Goal: Find specific page/section: Find specific page/section

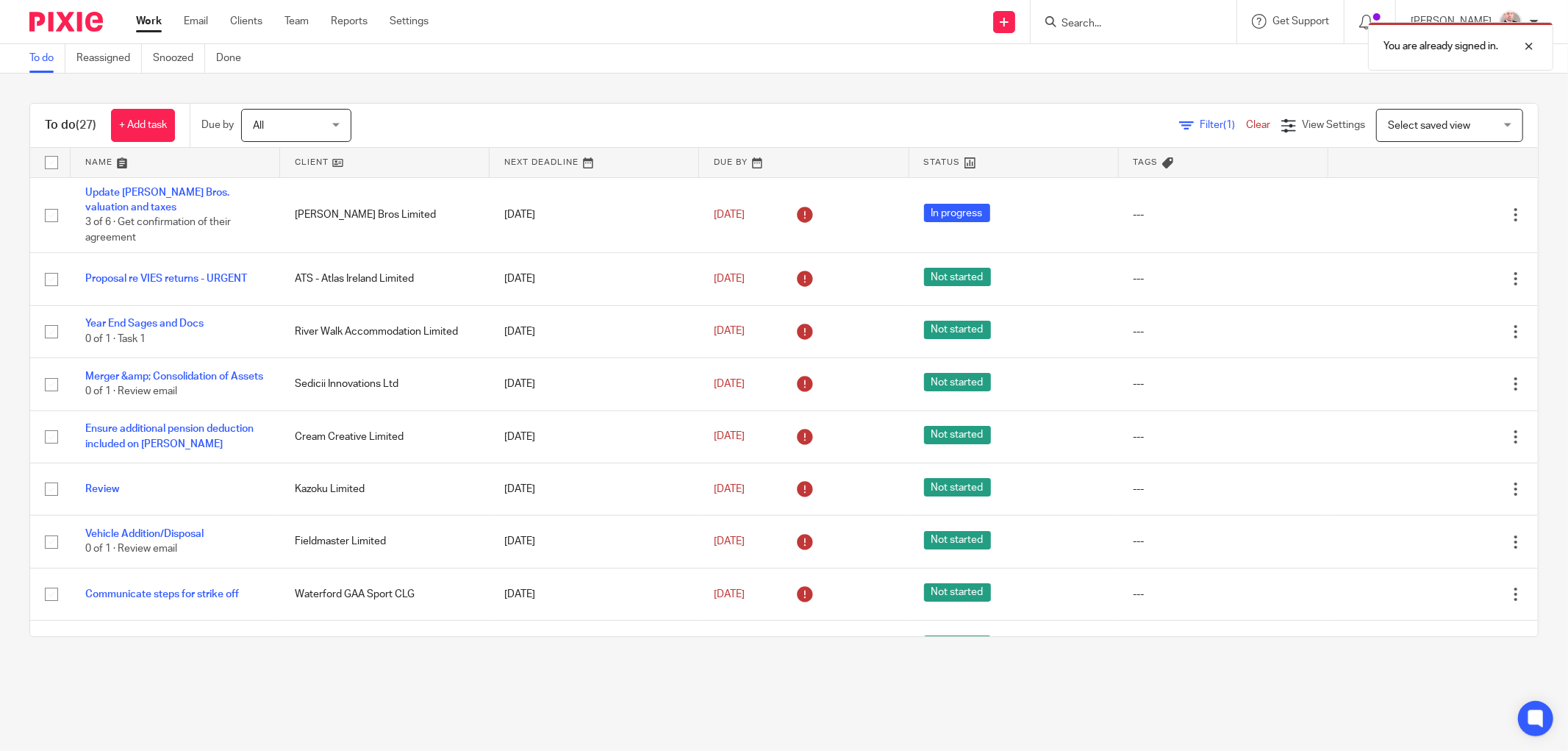
click at [1160, 27] on div "You are already signed in." at bounding box center [1169, 43] width 770 height 56
click at [1114, 23] on div "You are already signed in." at bounding box center [1169, 43] width 770 height 56
click at [1411, 47] on p "You are already signed in." at bounding box center [1441, 46] width 115 height 15
click at [1108, 19] on input "Search" at bounding box center [1126, 24] width 132 height 13
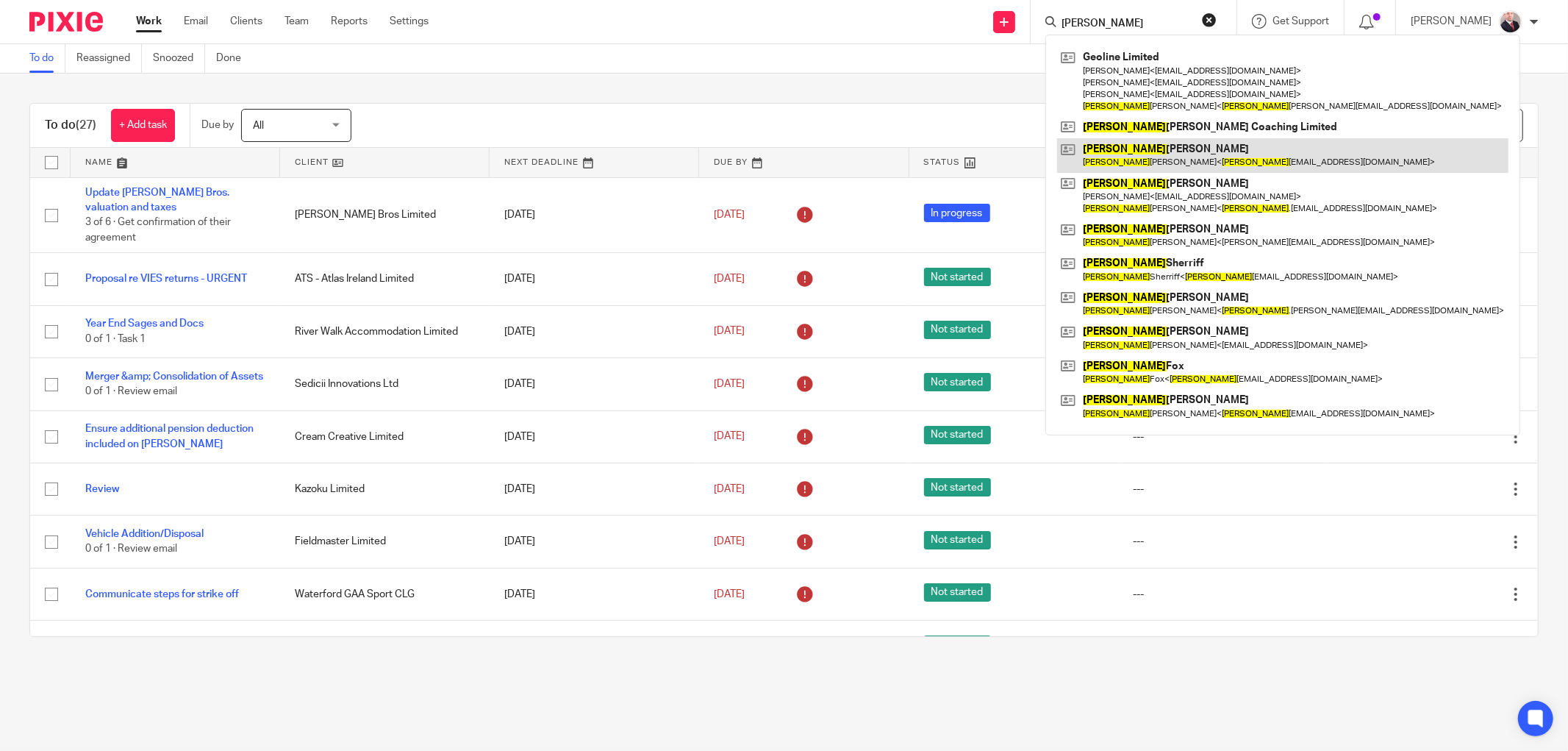
type input "paula"
click at [1197, 138] on link at bounding box center [1283, 155] width 452 height 34
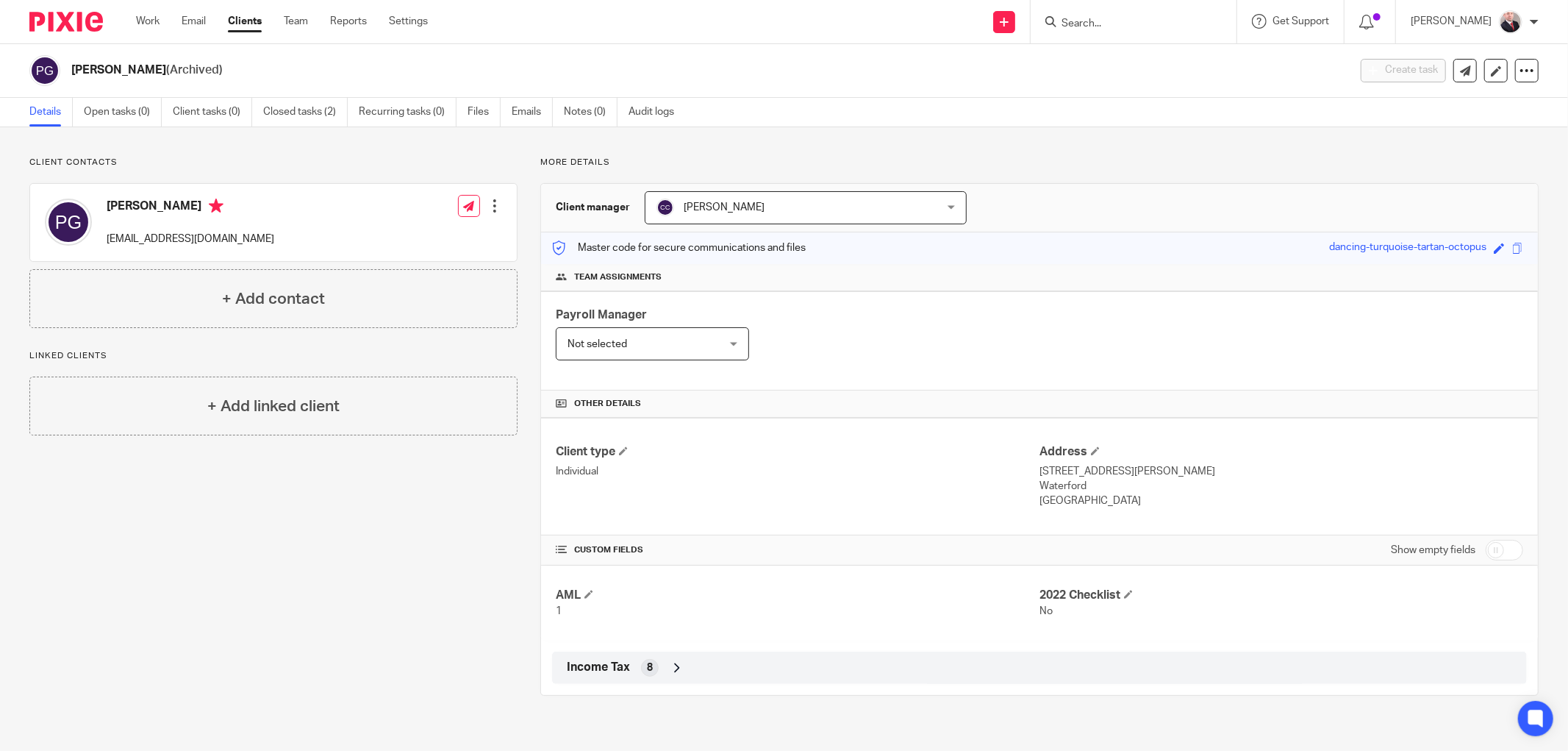
click at [1129, 31] on form at bounding box center [1138, 22] width 156 height 19
click at [1117, 38] on div at bounding box center [1134, 21] width 205 height 44
click at [1164, 19] on input "Search" at bounding box center [1126, 24] width 132 height 13
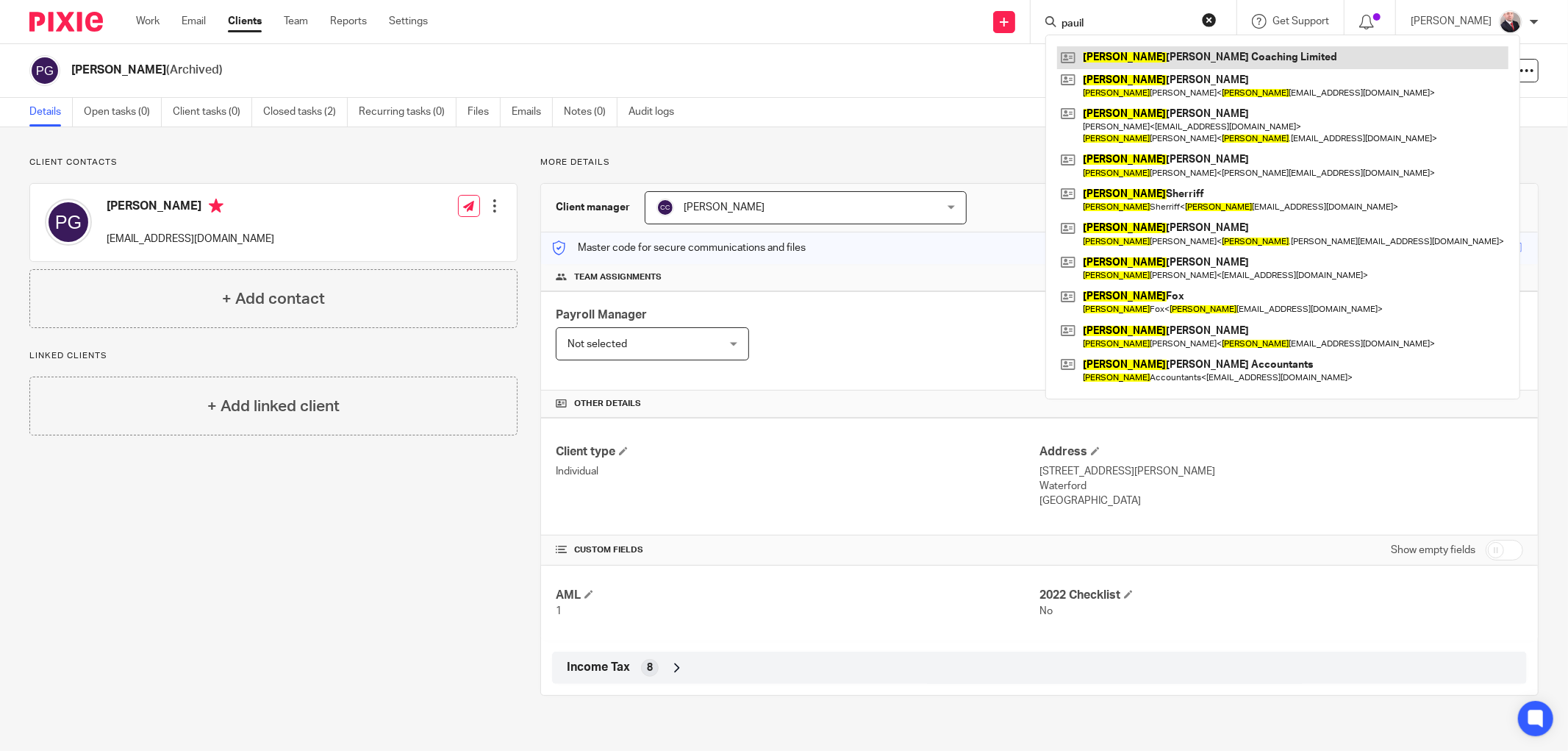
type input "pauil"
click at [1149, 61] on link at bounding box center [1283, 57] width 452 height 22
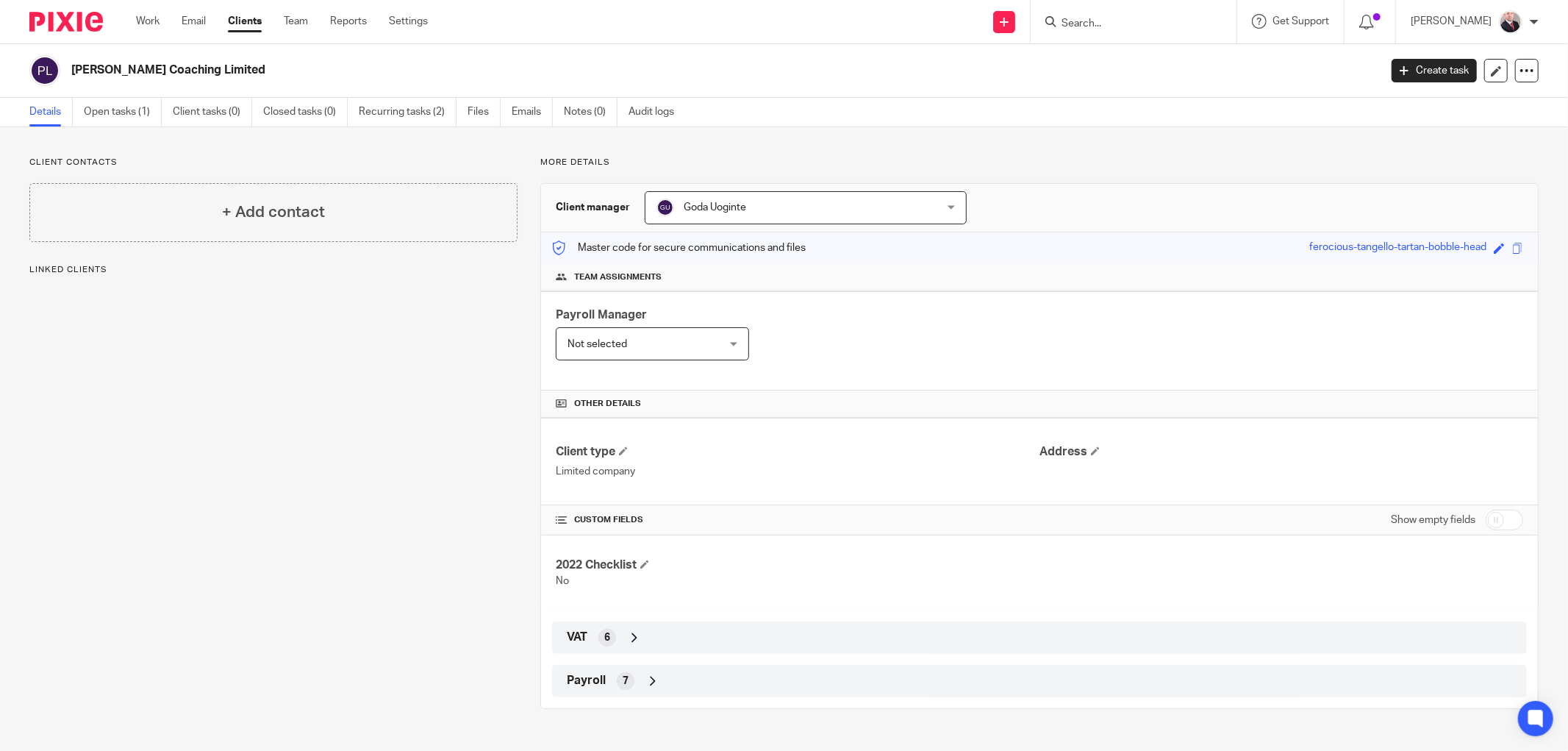
click at [423, 110] on link "Recurring tasks (2)" at bounding box center [408, 112] width 98 height 29
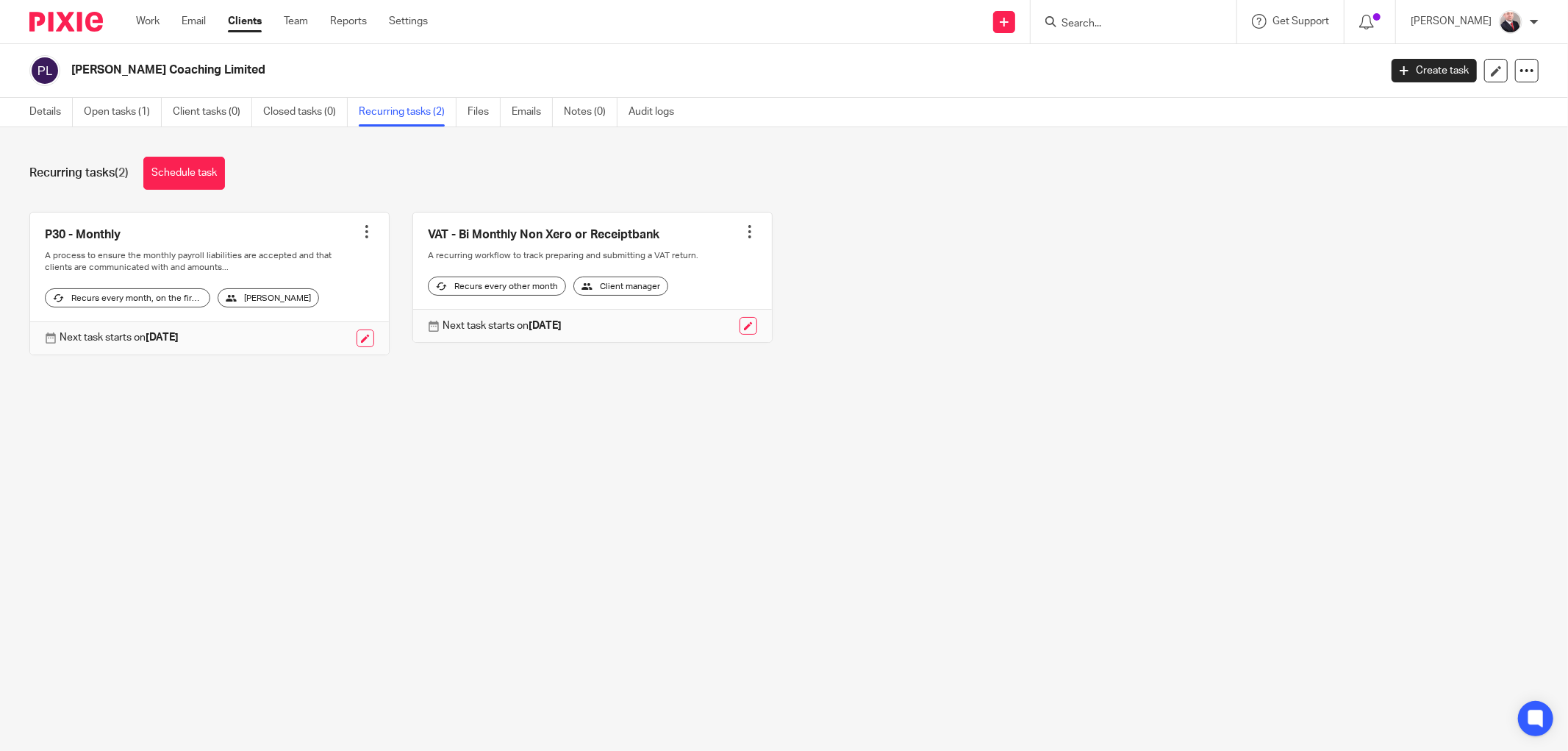
click at [230, 19] on link "Clients" at bounding box center [244, 21] width 34 height 15
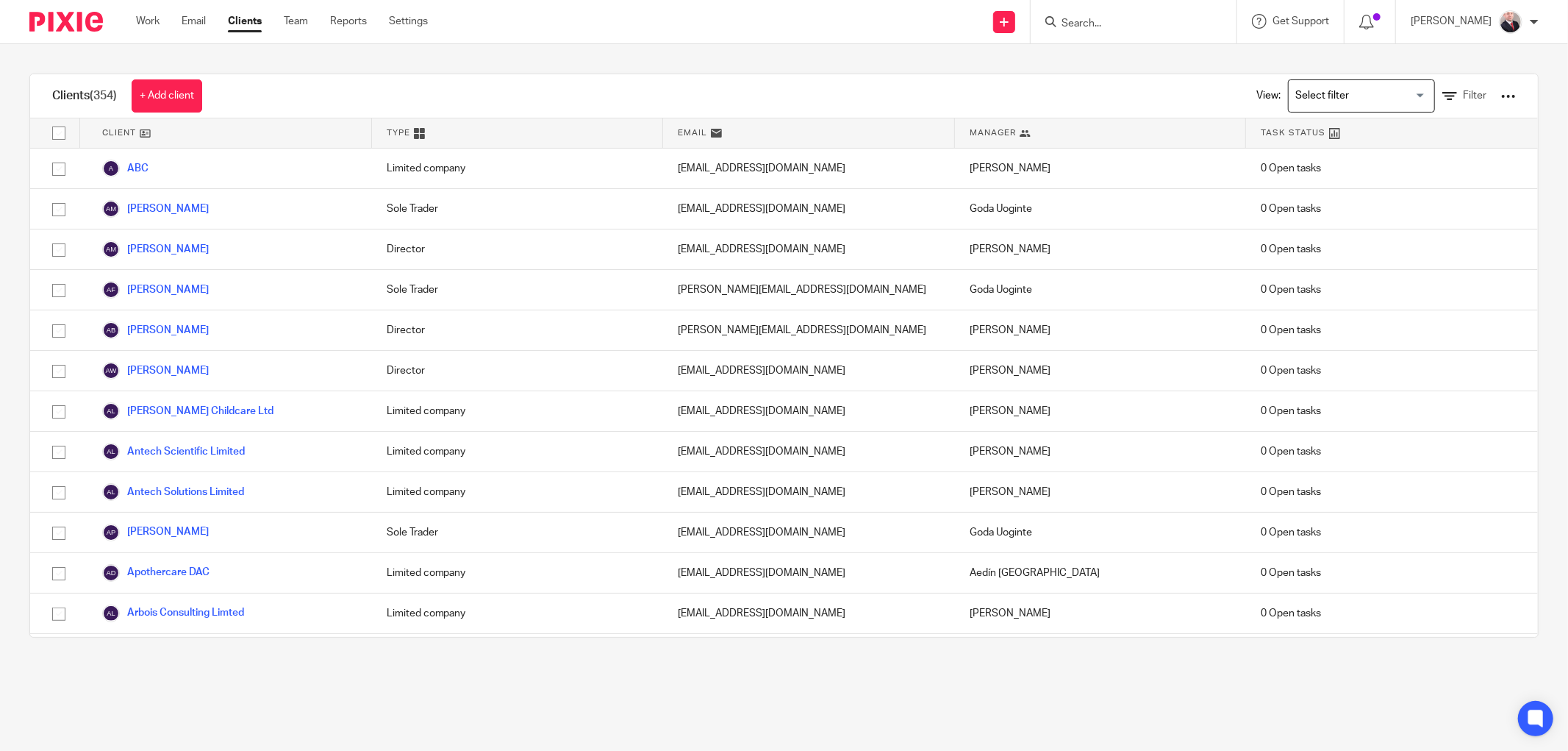
click at [1099, 22] on input "Search" at bounding box center [1126, 24] width 132 height 13
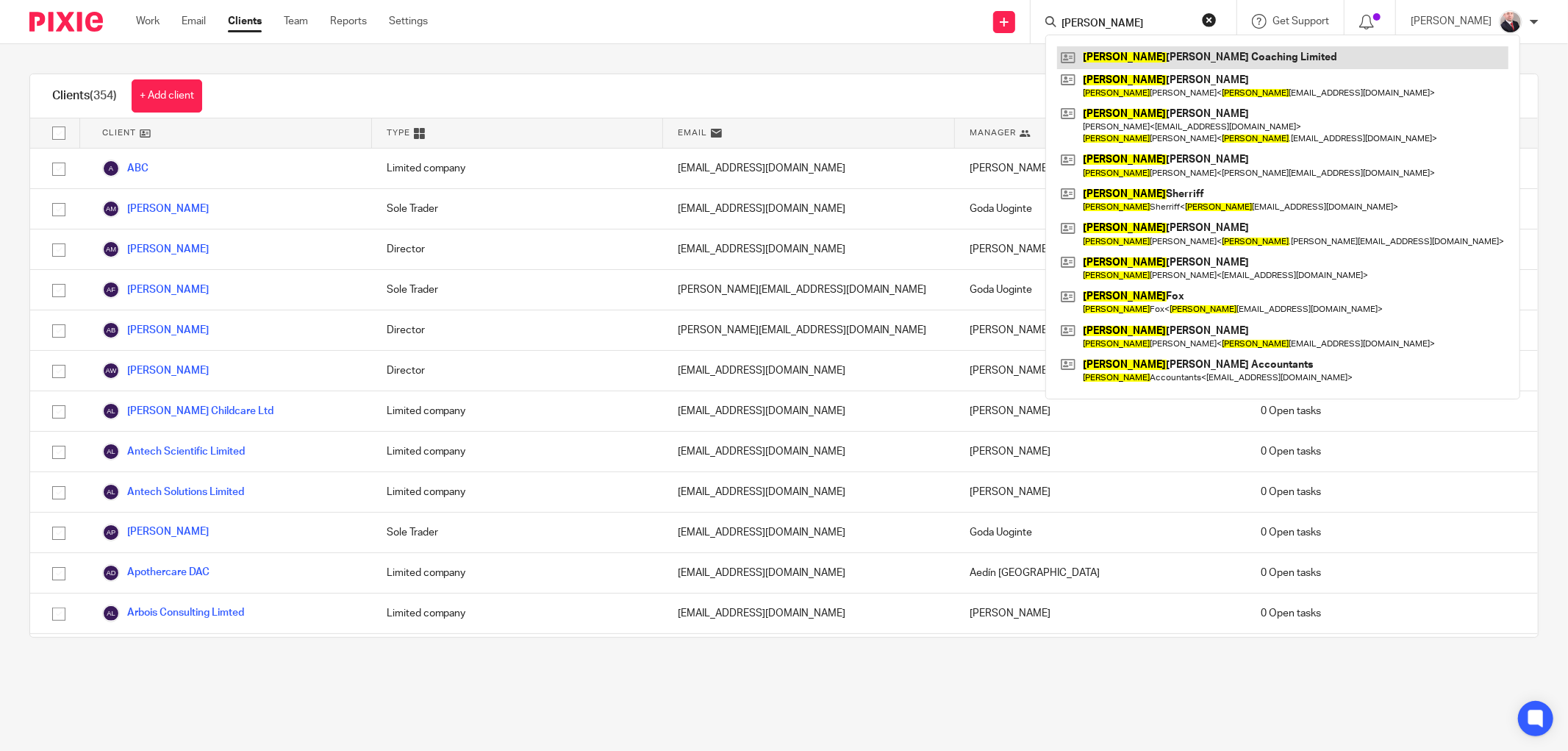
type input "[PERSON_NAME]"
click at [1164, 61] on link at bounding box center [1283, 57] width 452 height 22
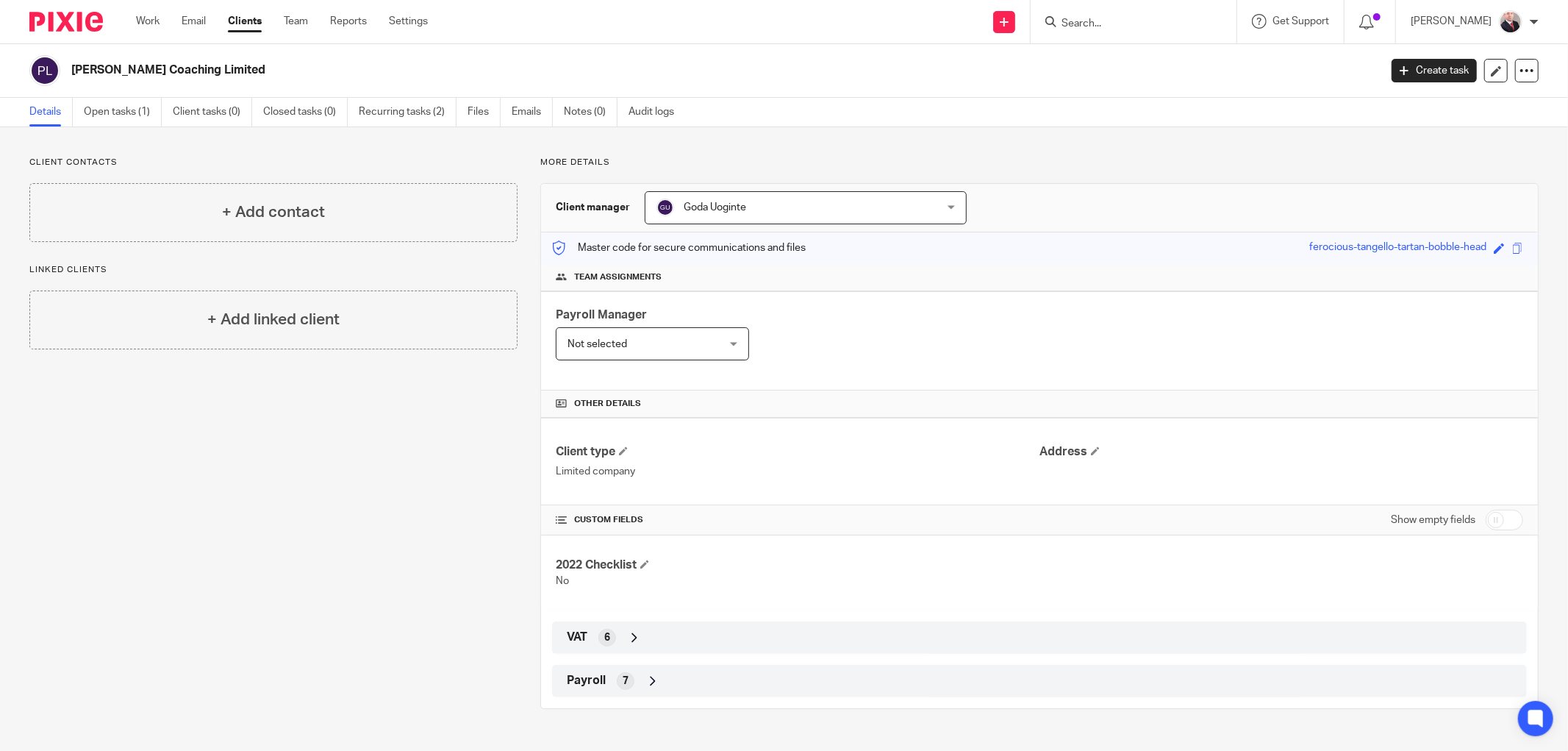
click at [792, 216] on span "Goda Uoginte" at bounding box center [780, 207] width 248 height 31
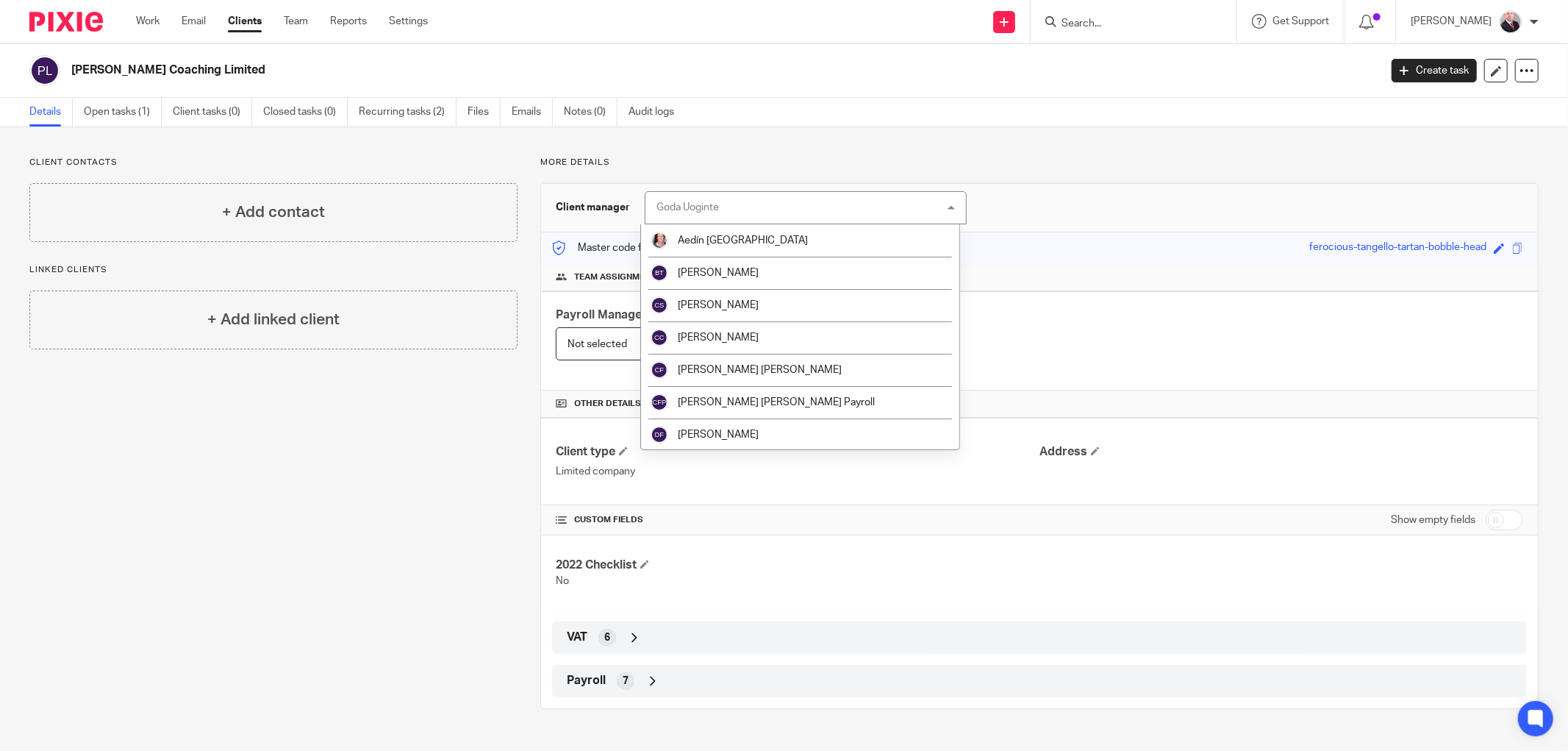
scroll to position [163, 0]
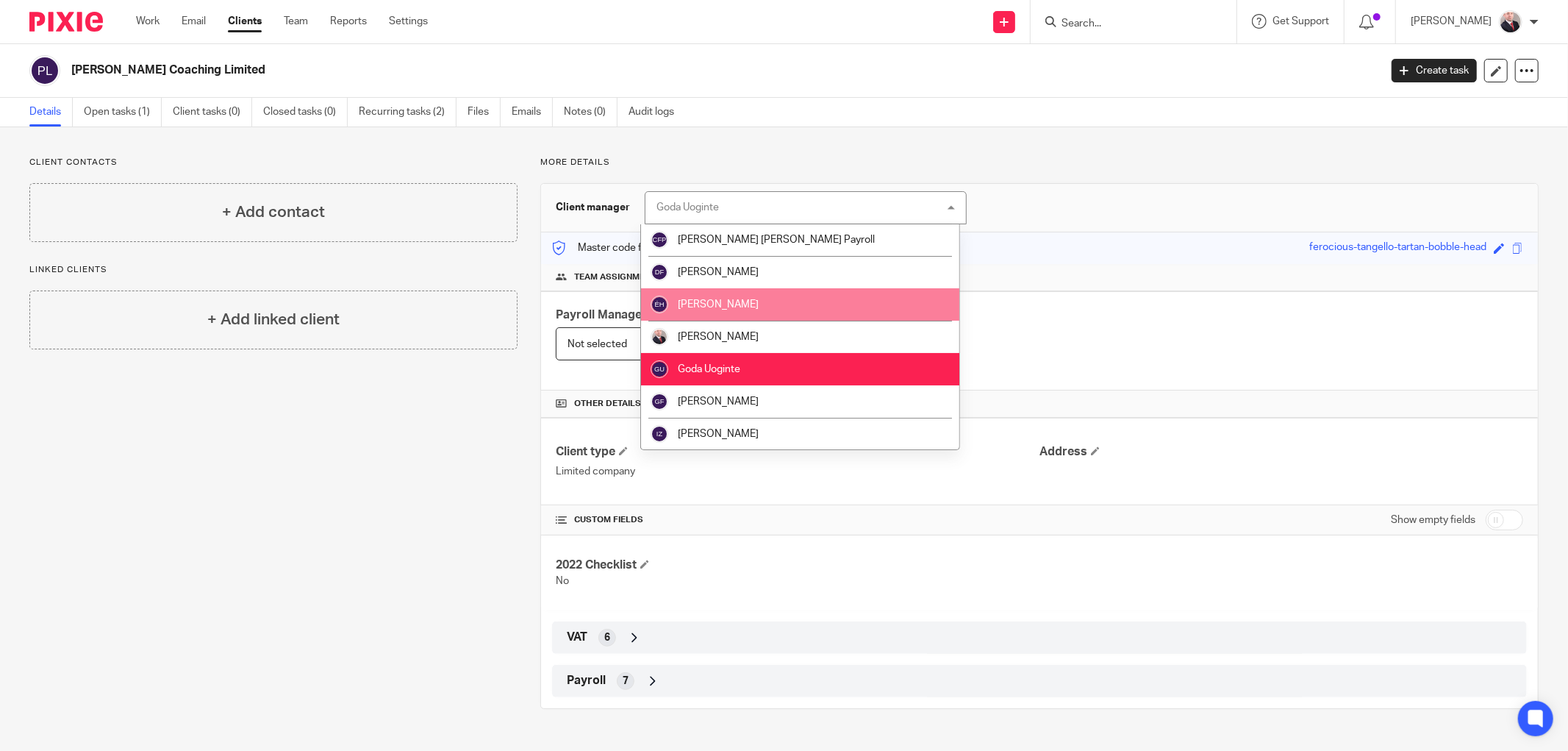
click at [757, 306] on li "[PERSON_NAME]" at bounding box center [801, 304] width 318 height 32
